Goal: Task Accomplishment & Management: Complete application form

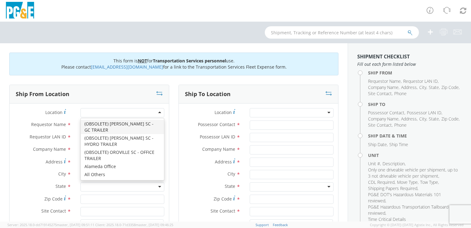
click at [77, 107] on div "Location * (OBSOLETE) [PERSON_NAME] SC - GC TRAILER (OBSOLETE) [GEOGRAPHIC_DATA…" at bounding box center [89, 192] width 159 height 178
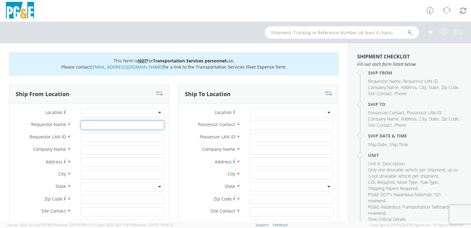
click at [89, 124] on input "Requestor Name *" at bounding box center [122, 124] width 84 height 9
type input "an"
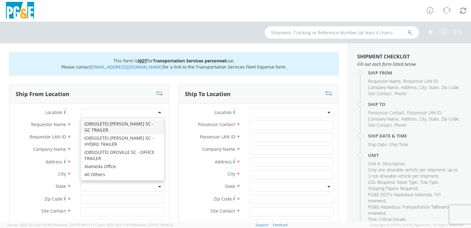
click at [97, 110] on div at bounding box center [122, 112] width 84 height 9
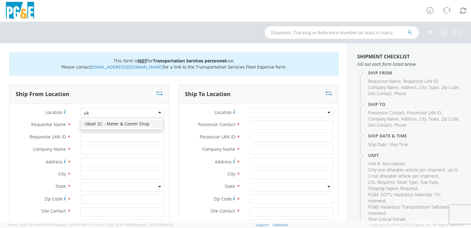
type input "uki"
type input "PG&E"
type input "[STREET_ADDRESS]"
type input "UKIAH"
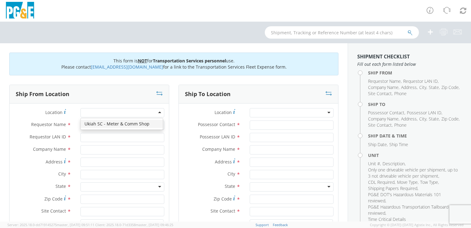
type input "95482"
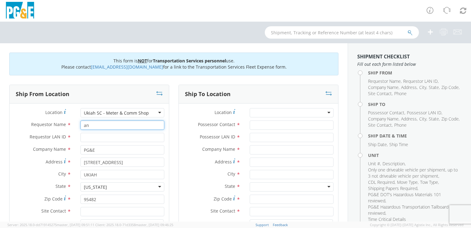
click at [93, 126] on input "an" at bounding box center [122, 124] width 84 height 9
type input "a"
type input "[PERSON_NAME]"
click at [94, 138] on input "Requestor LAN ID *" at bounding box center [122, 137] width 84 height 9
type input "a"
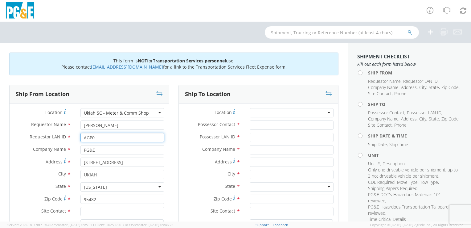
type input "AGP0"
click at [267, 114] on div at bounding box center [292, 112] width 84 height 9
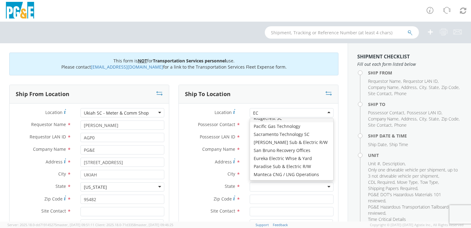
scroll to position [32, 0]
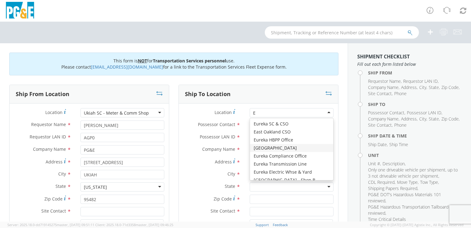
type input "EU"
type input "PG&E"
type input "[STREET_ADDRESS]"
type input "EUREKA"
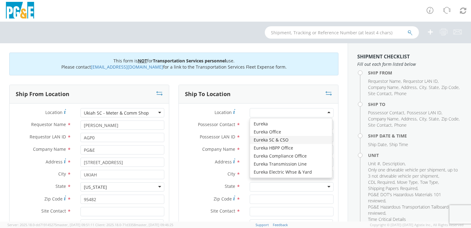
type input "95501"
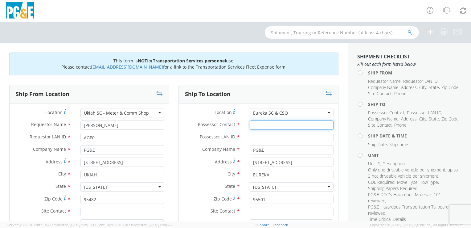
click at [268, 124] on input "Possessor Contact *" at bounding box center [292, 124] width 84 height 9
type input "[PERSON_NAME]"
click at [268, 137] on input "Possessor LAN ID *" at bounding box center [292, 137] width 84 height 9
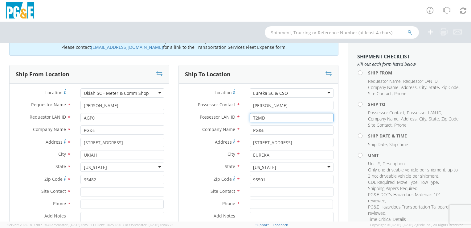
scroll to position [31, 0]
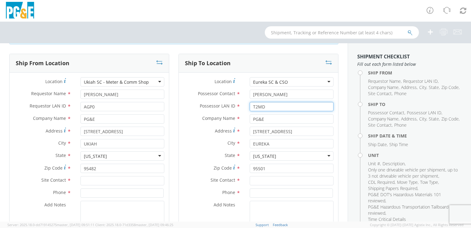
type input "T2MD"
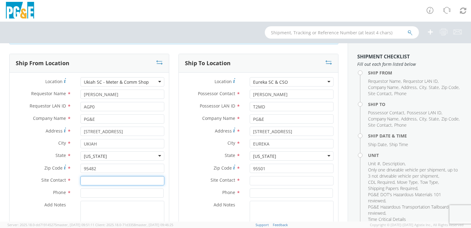
click at [91, 179] on input "text" at bounding box center [122, 180] width 84 height 9
click at [109, 188] on input at bounding box center [121, 192] width 83 height 9
click at [106, 180] on input "[PERSON_NAME]" at bounding box center [122, 180] width 84 height 9
type input "A"
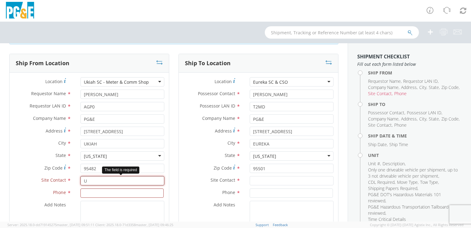
scroll to position [0, 0]
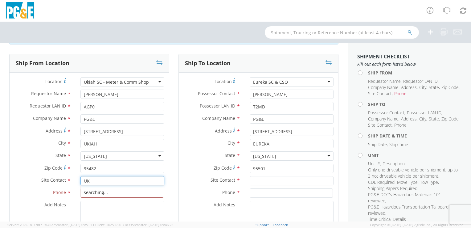
type input "U"
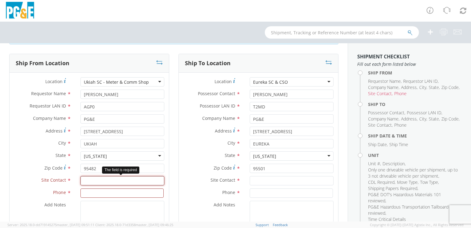
type input "U"
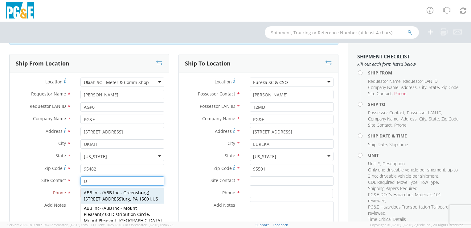
scroll to position [31, 0]
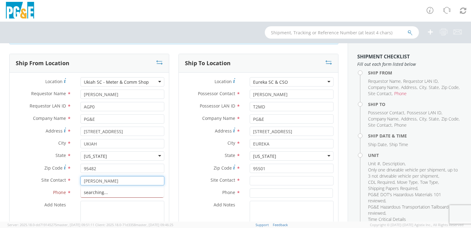
type input "[PERSON_NAME]"
type input "19252487605"
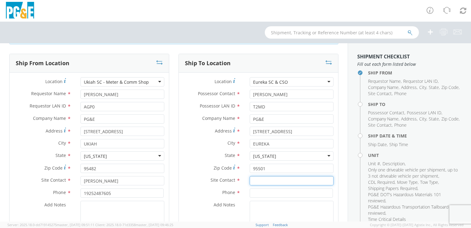
click at [263, 183] on input "text" at bounding box center [292, 180] width 84 height 9
type input "[PERSON_NAME]"
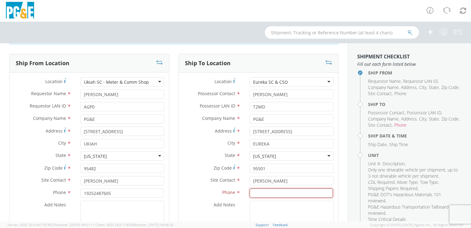
click at [270, 191] on input at bounding box center [291, 192] width 83 height 9
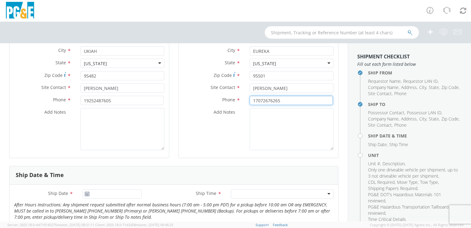
type input "17072676265"
click at [87, 194] on icon at bounding box center [86, 193] width 5 height 5
click at [88, 195] on icon at bounding box center [86, 193] width 5 height 5
type input "[DATE]"
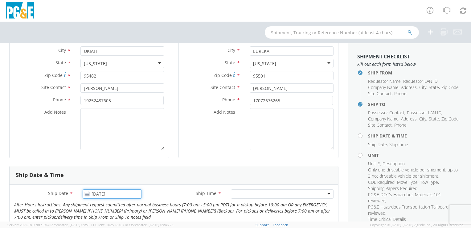
click at [103, 192] on input "[DATE]" at bounding box center [112, 193] width 59 height 9
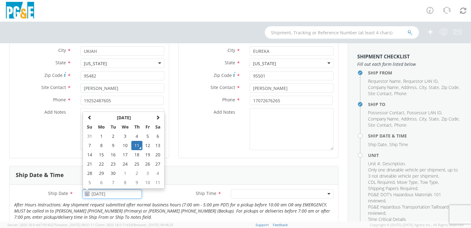
click at [137, 144] on td "11" at bounding box center [136, 145] width 11 height 9
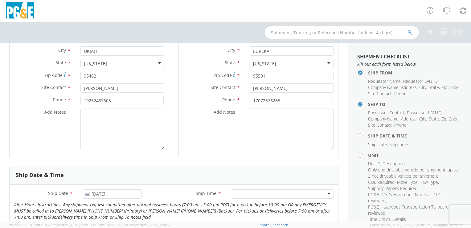
click at [265, 194] on div at bounding box center [282, 193] width 103 height 9
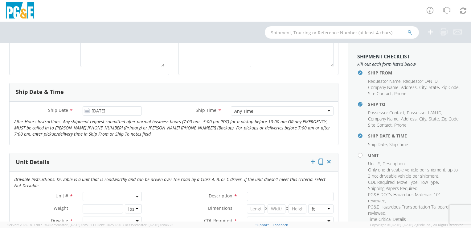
scroll to position [216, 0]
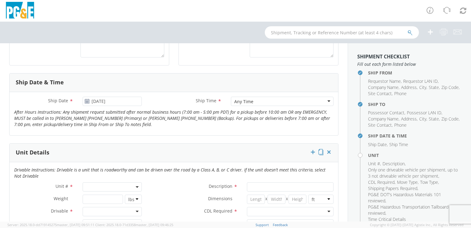
click at [107, 183] on span at bounding box center [112, 186] width 59 height 9
click at [107, 196] on input "search" at bounding box center [111, 196] width 55 height 9
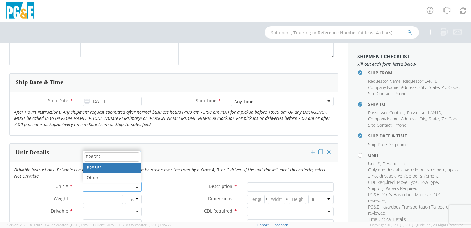
type input "B28562"
type input "TRUCK; TROUBLE W/AERIAL 4X4"
type input "19500"
select select "B28562"
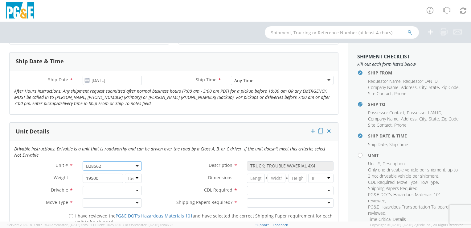
scroll to position [247, 0]
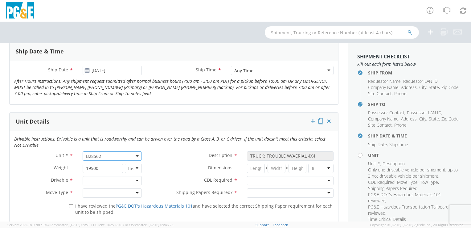
click at [137, 180] on div at bounding box center [112, 180] width 59 height 9
click at [93, 193] on div at bounding box center [112, 192] width 59 height 9
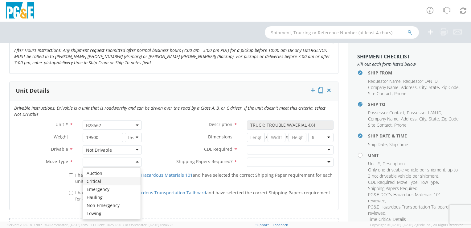
scroll to position [308, 0]
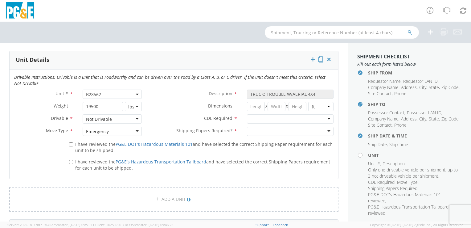
click at [321, 117] on div at bounding box center [290, 118] width 87 height 9
click at [325, 130] on div at bounding box center [290, 130] width 87 height 9
click at [69, 144] on input "I have reviewed the PG&E DOT's Hazardous Materials 101 and have selected the co…" at bounding box center [71, 144] width 4 height 4
checkbox input "true"
click at [70, 162] on input "I have reviewed the PG&E's Hazardous Transportation Tailboard and have selected…" at bounding box center [71, 162] width 4 height 4
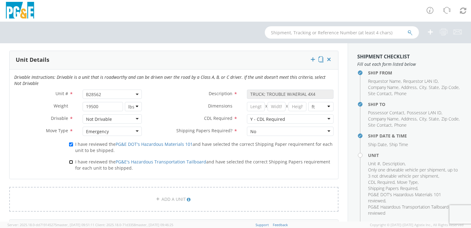
checkbox input "true"
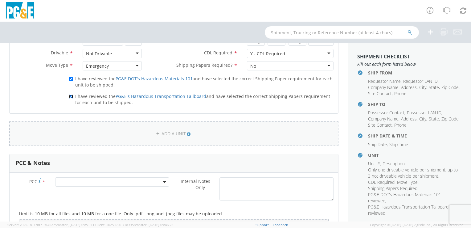
scroll to position [432, 0]
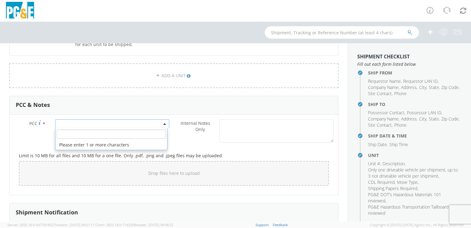
click at [64, 121] on span at bounding box center [112, 123] width 114 height 9
click at [65, 138] on span at bounding box center [112, 134] width 112 height 12
click at [68, 131] on input "number" at bounding box center [111, 133] width 109 height 9
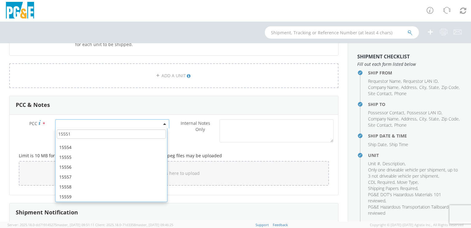
scroll to position [0, 0]
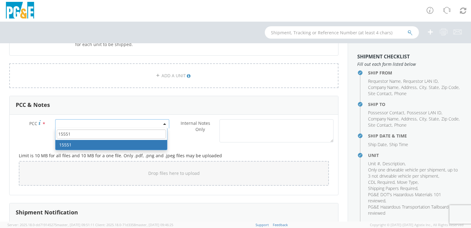
type input "15551"
select select "15551"
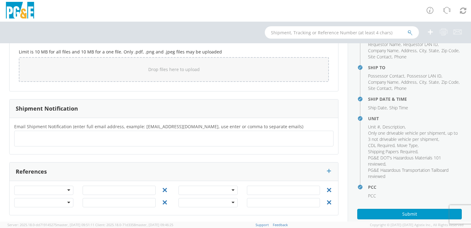
scroll to position [67, 0]
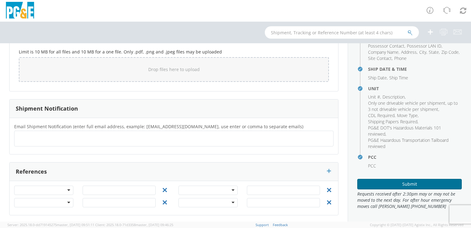
click at [395, 186] on button "Submit" at bounding box center [409, 184] width 105 height 10
